Goal: Check status: Check status

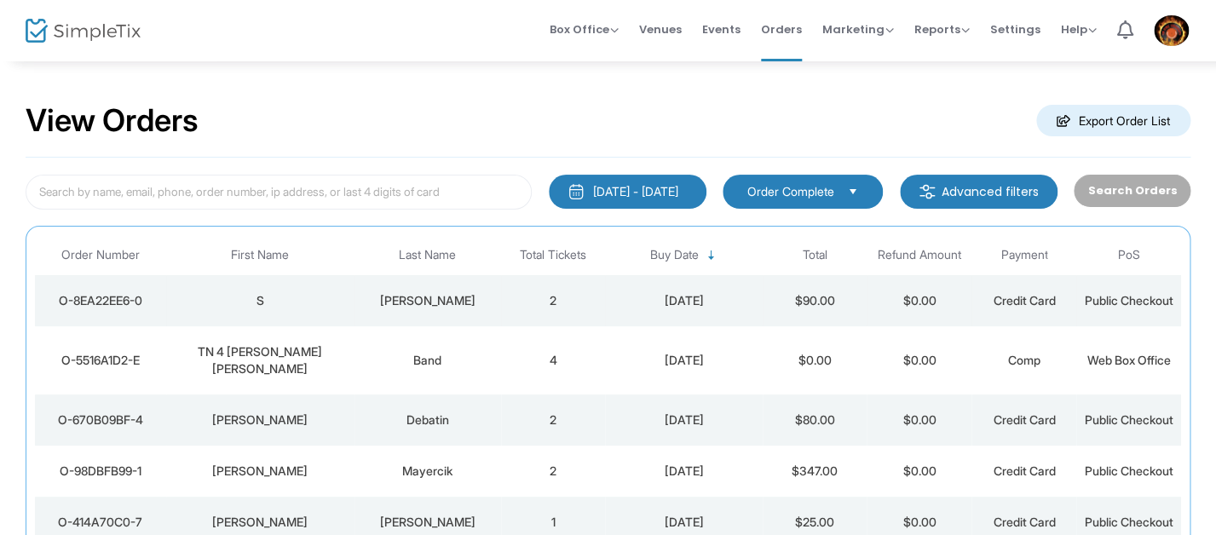
click at [658, 304] on div "[DATE]" at bounding box center [683, 300] width 148 height 17
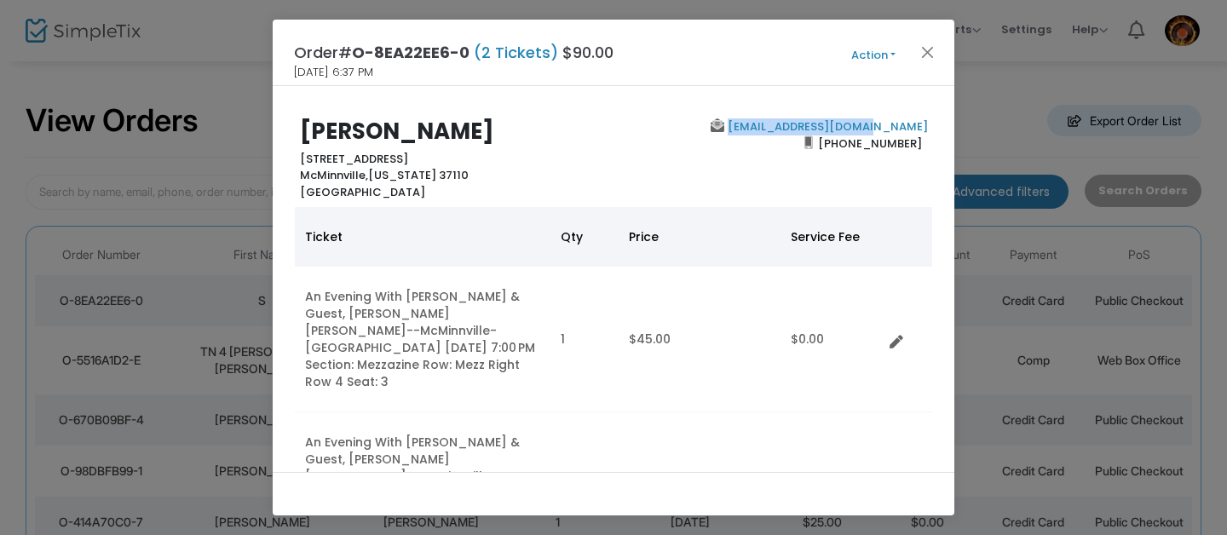
drag, startPoint x: 925, startPoint y: 121, endPoint x: 790, endPoint y: 128, distance: 134.9
click at [784, 125] on div "S Garrett 153 Golf Course Circle McMinnville, Tennessee 37110 United States ssg…" at bounding box center [614, 159] width 656 height 82
copy link "ssgarrett@outlook.com"
click at [652, 105] on div "S Garrett 153 Golf Course Circle McMinnville, Tennessee 37110 United States ssg…" at bounding box center [614, 279] width 682 height 386
drag, startPoint x: 936, startPoint y: 125, endPoint x: 784, endPoint y: 129, distance: 151.8
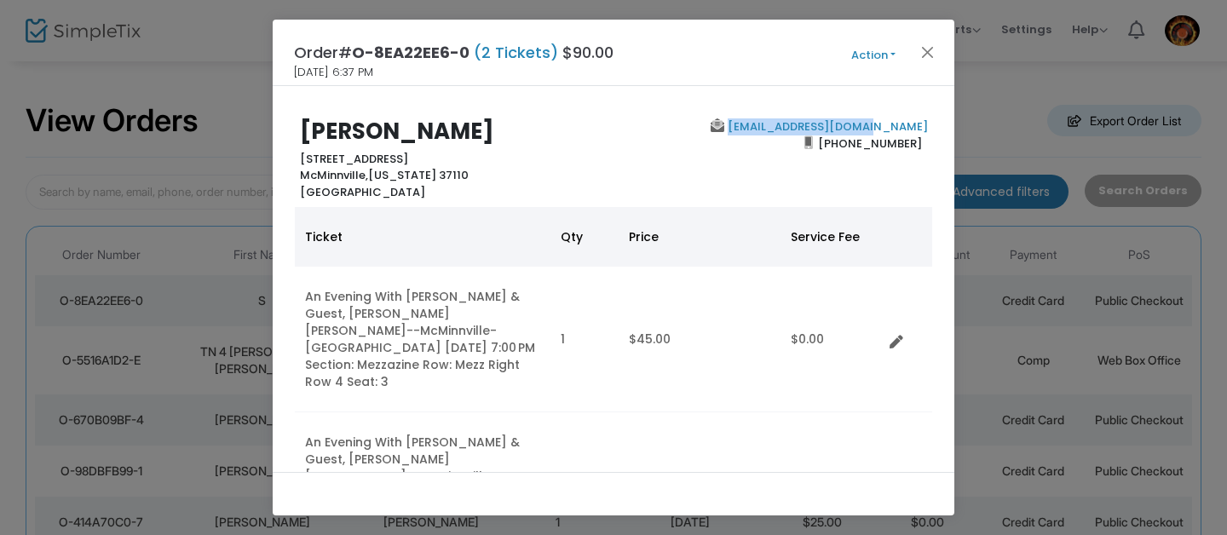
click at [784, 129] on div "S Garrett 153 Golf Course Circle McMinnville, Tennessee 37110 United States ssg…" at bounding box center [614, 279] width 682 height 386
copy link "ssgarrett@outlook.com"
